Goal: Information Seeking & Learning: Learn about a topic

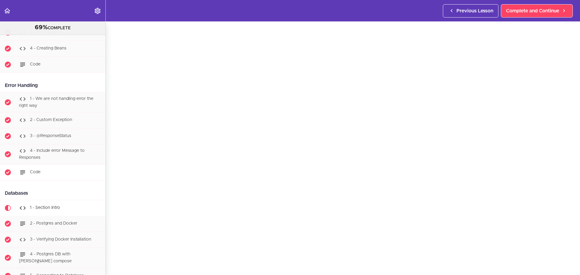
scroll to position [1156, 0]
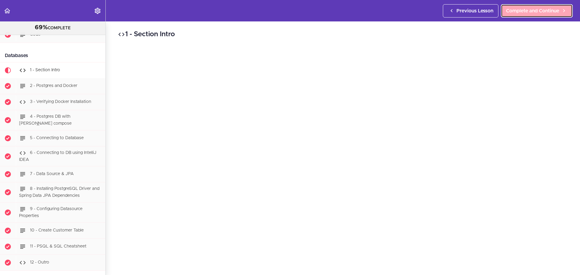
click at [536, 11] on span "Complete and Continue" at bounding box center [532, 10] width 53 height 7
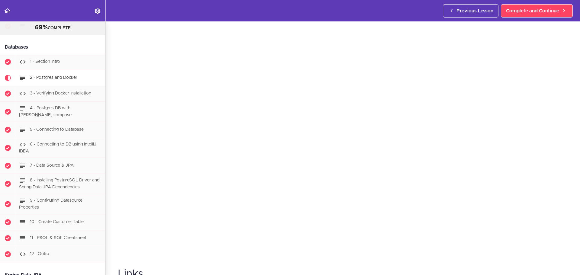
scroll to position [60, 0]
click at [41, 94] on div "3 - Verifying Docker Installation" at bounding box center [61, 93] width 90 height 13
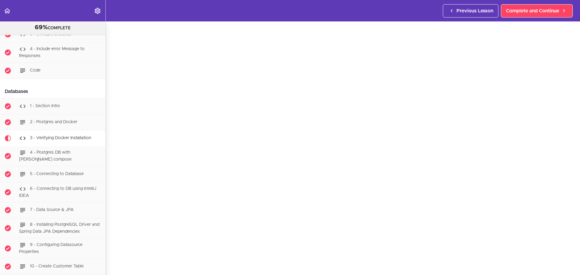
scroll to position [30, 0]
click at [506, 12] on span "Complete and Continue" at bounding box center [532, 10] width 53 height 7
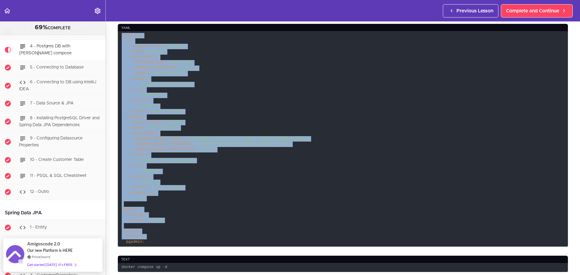
scroll to position [302, 0]
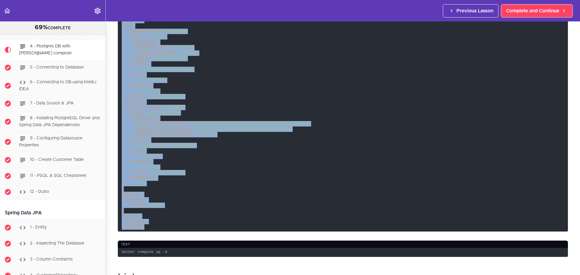
drag, startPoint x: 122, startPoint y: 139, endPoint x: 147, endPoint y: 225, distance: 90.2
click at [147, 225] on code "services: db: container_name: postgres image: postgres environment: POSTGRES_US…" at bounding box center [343, 124] width 450 height 216
copy code "services: db: container_name: postgres image: postgres environment: POSTGRES_US…"
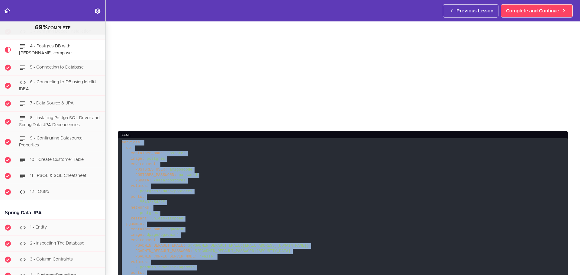
scroll to position [181, 0]
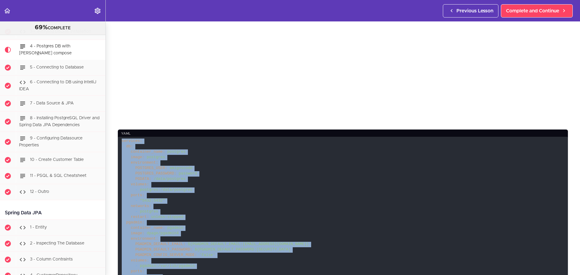
copy code "services: db: container_name: postgres image: postgres environment: POSTGRES_US…"
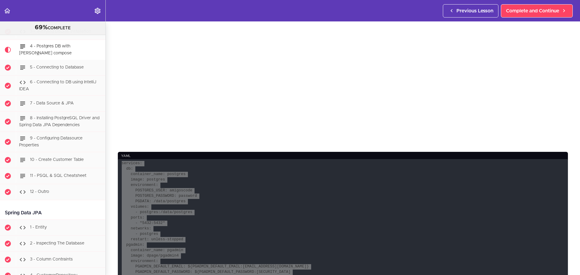
scroll to position [242, 0]
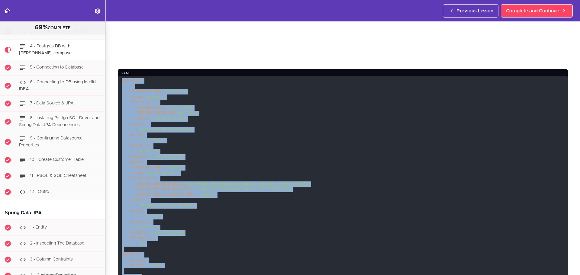
click at [183, 128] on span "postgres:/data/postgres" at bounding box center [166, 130] width 53 height 4
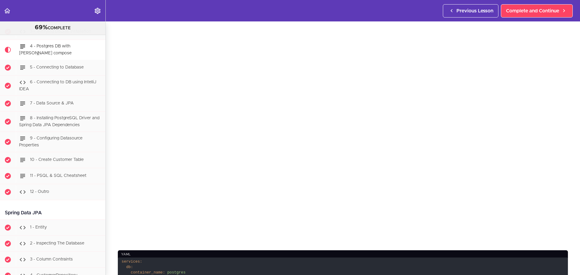
scroll to position [30, 0]
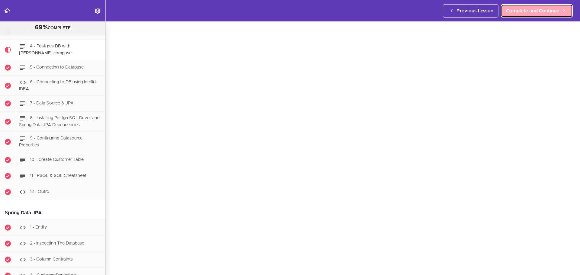
click at [548, 14] on span "Complete and Continue" at bounding box center [532, 10] width 53 height 7
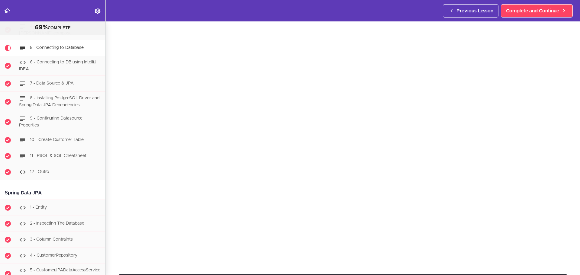
scroll to position [30, 0]
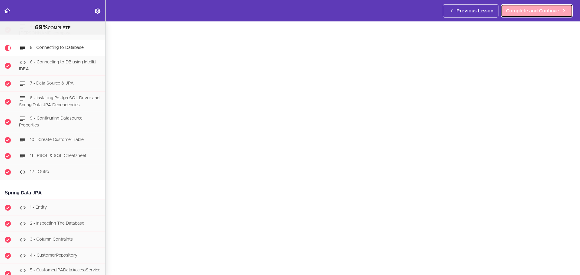
click at [549, 10] on span "Complete and Continue" at bounding box center [532, 10] width 53 height 7
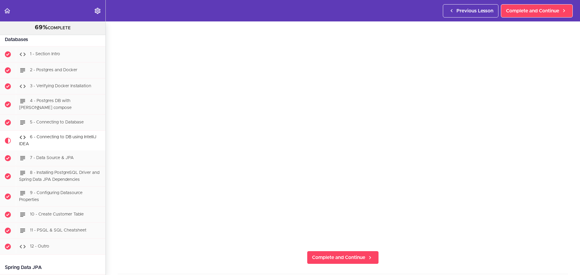
scroll to position [30, 0]
click at [110, 257] on section "PROFESSIONAL Full Stack Developer 69% COMPLETE Java Master Class 1 - Java Maste…" at bounding box center [290, 148] width 580 height 254
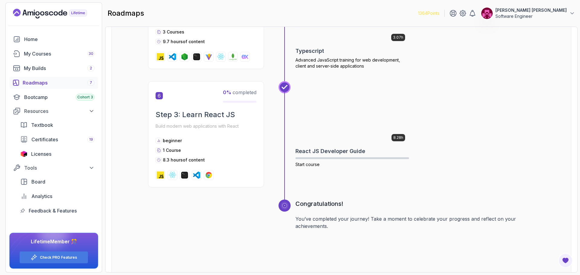
scroll to position [768, 0]
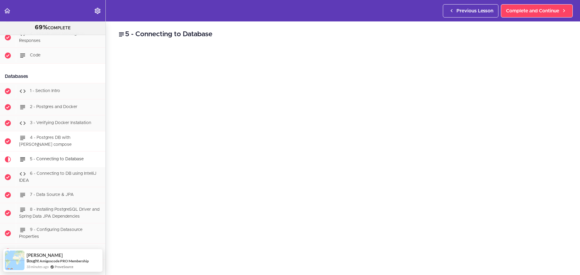
scroll to position [1262, 0]
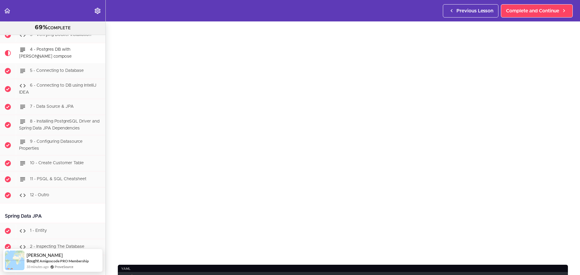
scroll to position [60, 0]
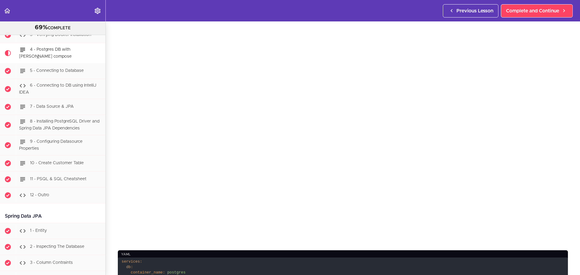
click at [175, 251] on div "yaml" at bounding box center [343, 255] width 450 height 8
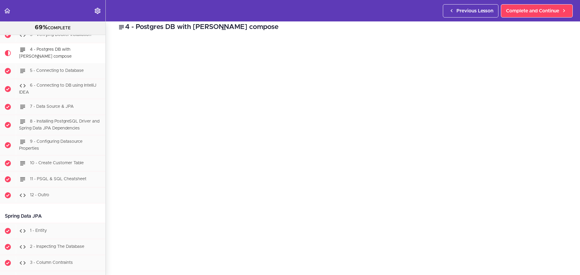
scroll to position [0, 0]
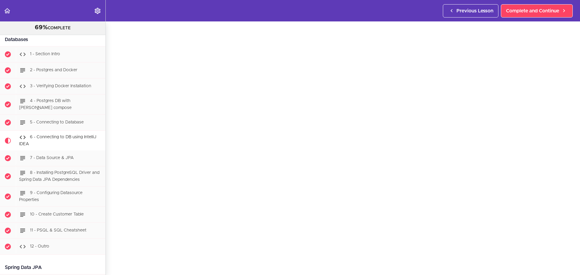
scroll to position [21, 0]
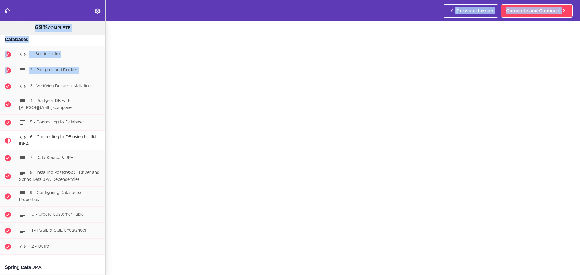
drag, startPoint x: 391, startPoint y: 11, endPoint x: -72, endPoint y: 62, distance: 465.2
click at [0, 62] on html "Autoplay Autocomplete Previous Lesson Complete and Continue PROFESSIONAL Full S…" at bounding box center [290, 140] width 580 height 281
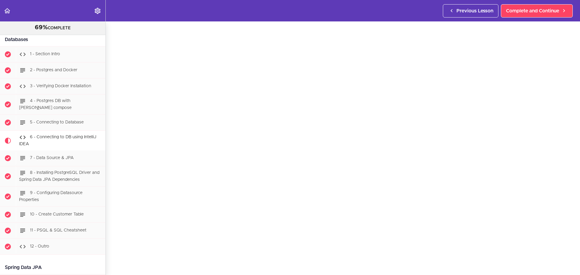
click at [409, 14] on header "Autoplay Autocomplete Previous Lesson Complete and Continue" at bounding box center [290, 10] width 580 height 21
click at [540, 8] on span "Complete and Continue" at bounding box center [532, 10] width 53 height 7
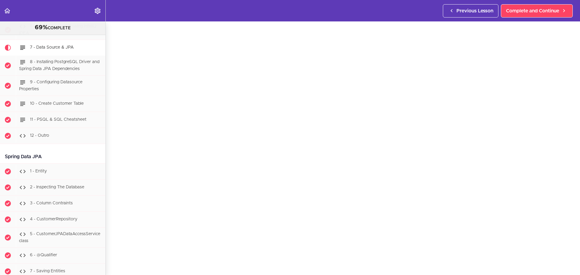
scroll to position [25, 0]
click at [520, 11] on span "Complete and Continue" at bounding box center [532, 10] width 53 height 7
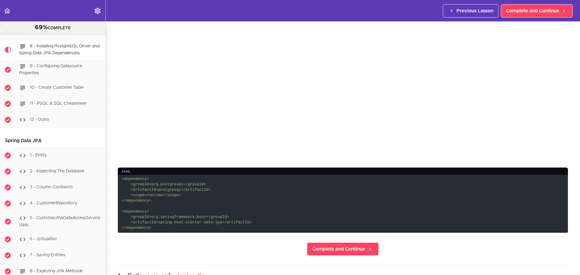
scroll to position [151, 0]
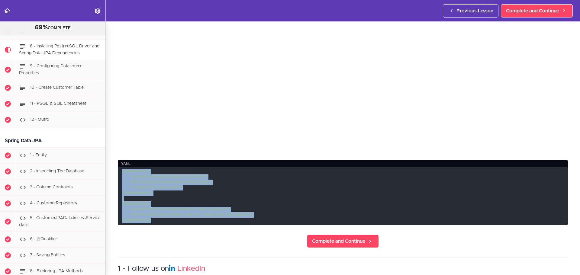
drag, startPoint x: 122, startPoint y: 169, endPoint x: 156, endPoint y: 217, distance: 58.9
click at [156, 217] on code "<dependency> <groupId>org.postgresql</groupId> <artifactId>postgresql</artifact…" at bounding box center [343, 196] width 450 height 58
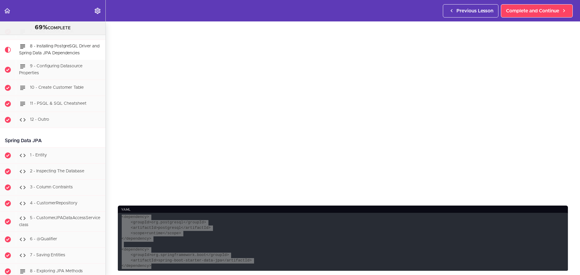
scroll to position [121, 0]
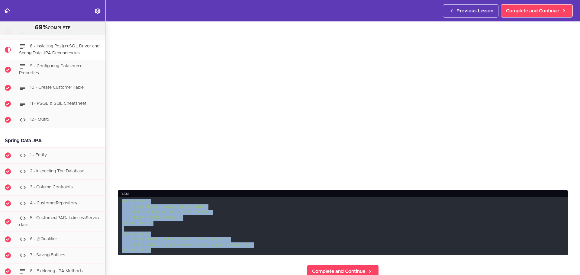
copy code "<dependency> <groupId>org.postgresql</groupId> <artifactId>postgresql</artifact…"
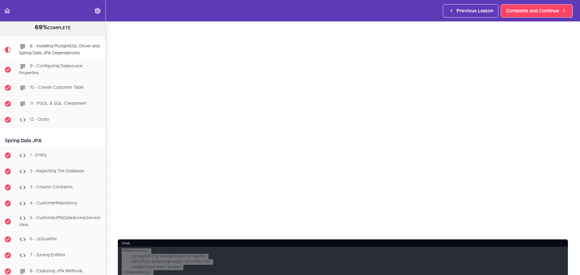
scroll to position [60, 0]
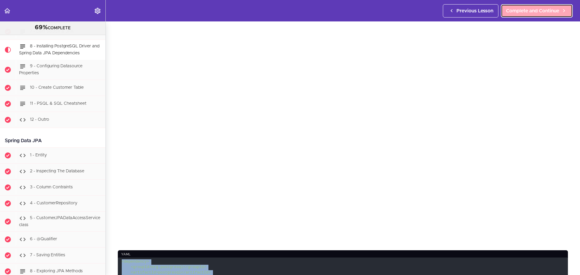
click at [534, 9] on span "Complete and Continue" at bounding box center [532, 10] width 53 height 7
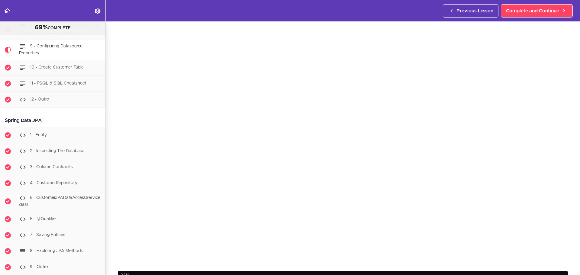
scroll to position [30, 0]
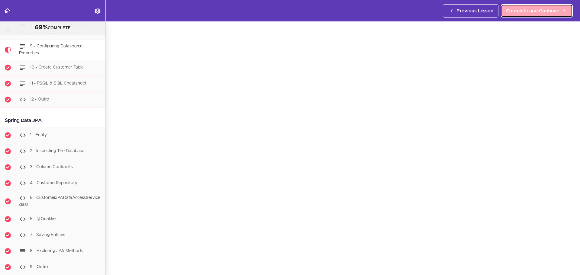
click at [511, 15] on link "Complete and Continue" at bounding box center [537, 10] width 72 height 13
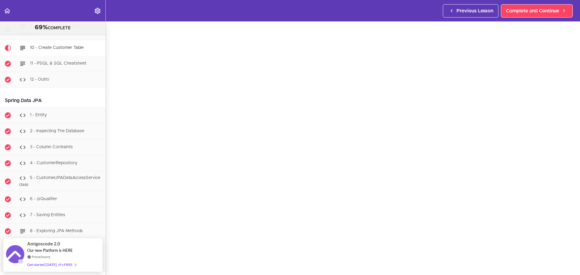
scroll to position [30, 0]
